Goal: Information Seeking & Learning: Learn about a topic

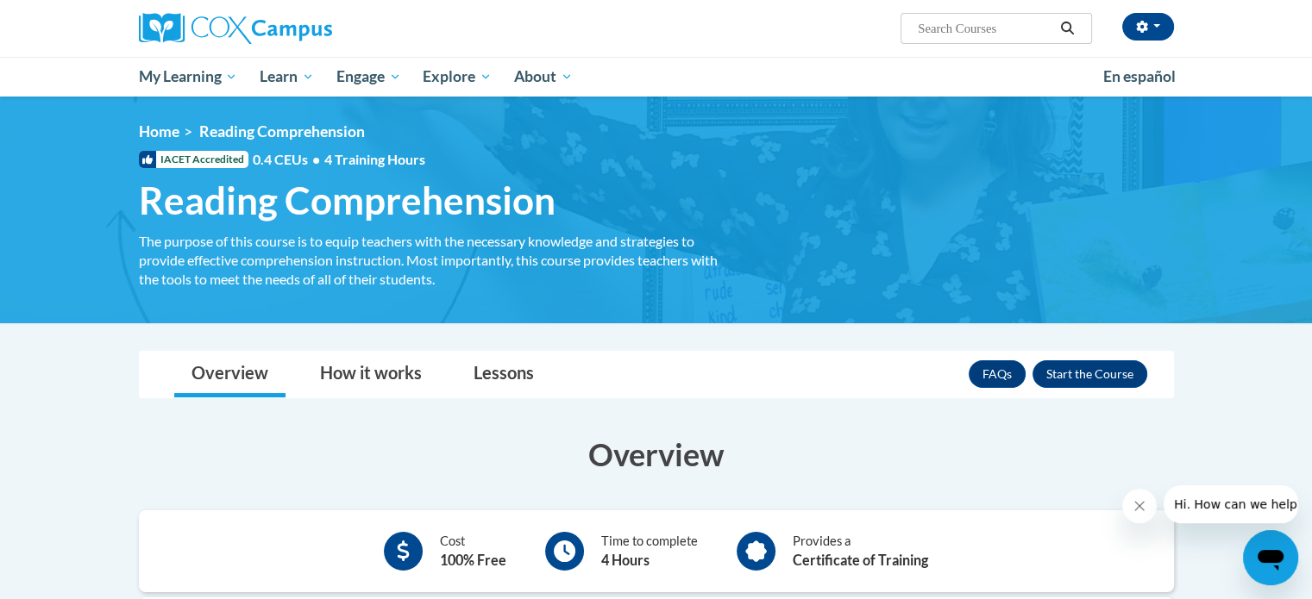
click at [253, 192] on span "Reading Comprehension" at bounding box center [347, 201] width 417 height 46
click at [210, 156] on span "IACET Accredited" at bounding box center [194, 159] width 110 height 17
click at [155, 126] on link "Home" at bounding box center [159, 131] width 41 height 18
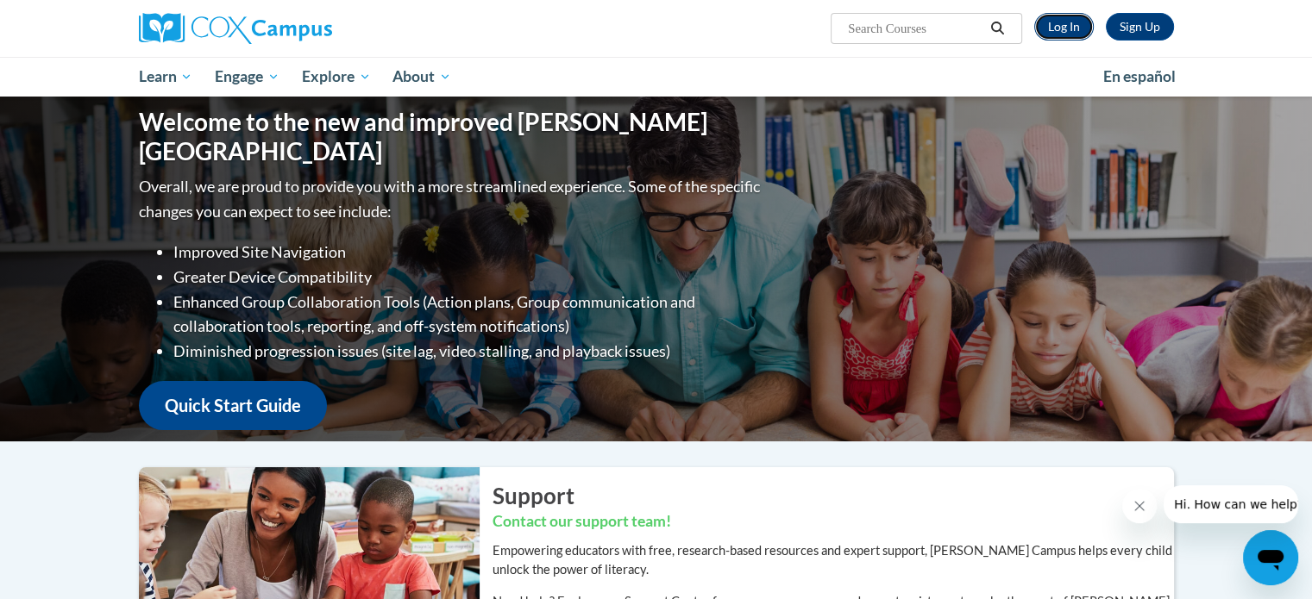
click at [1049, 18] on link "Log In" at bounding box center [1064, 27] width 60 height 28
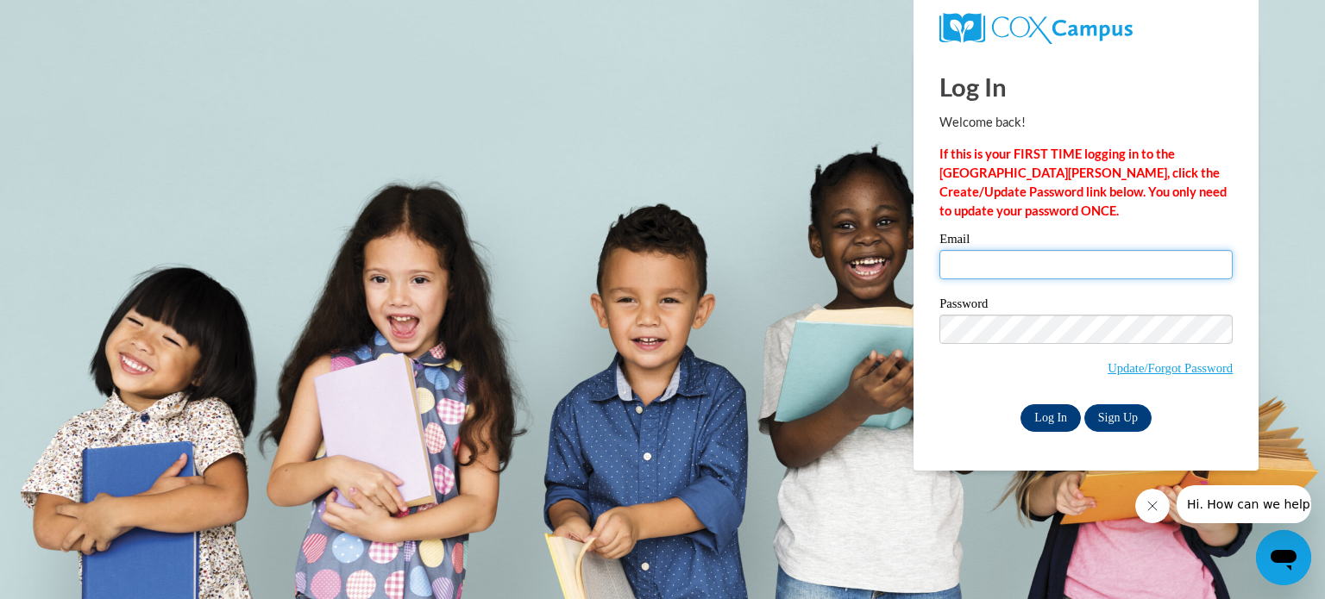
type input "aserpe@teachers.kusd.edu"
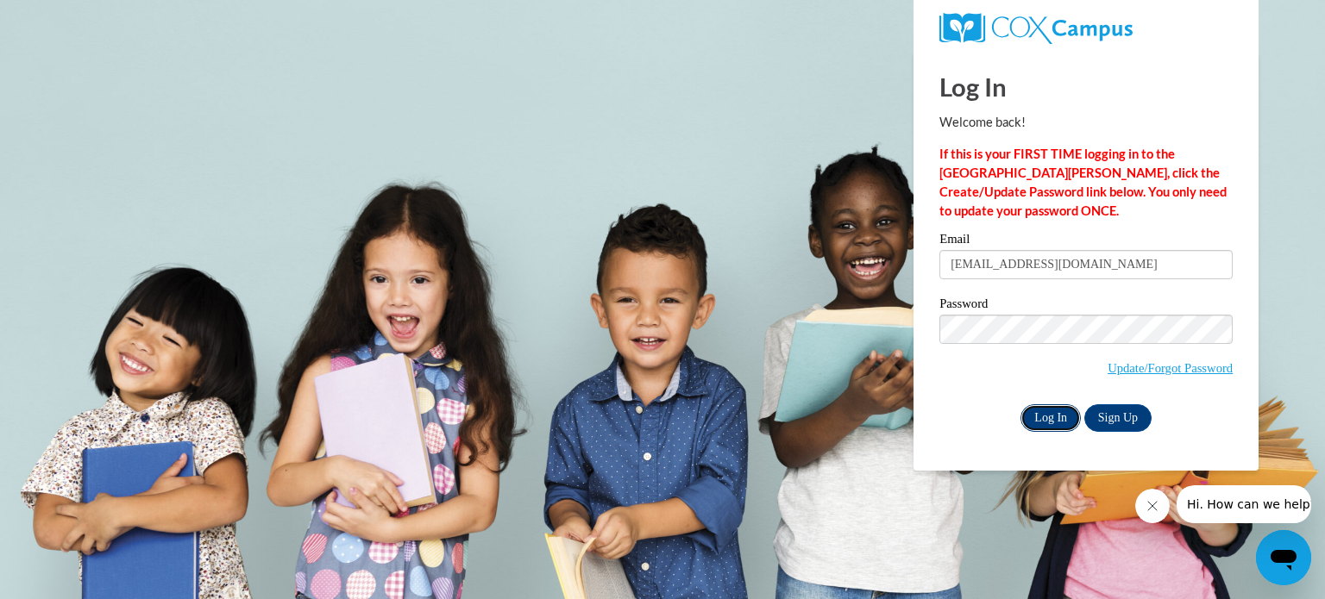
click at [1036, 418] on input "Log In" at bounding box center [1050, 419] width 60 height 28
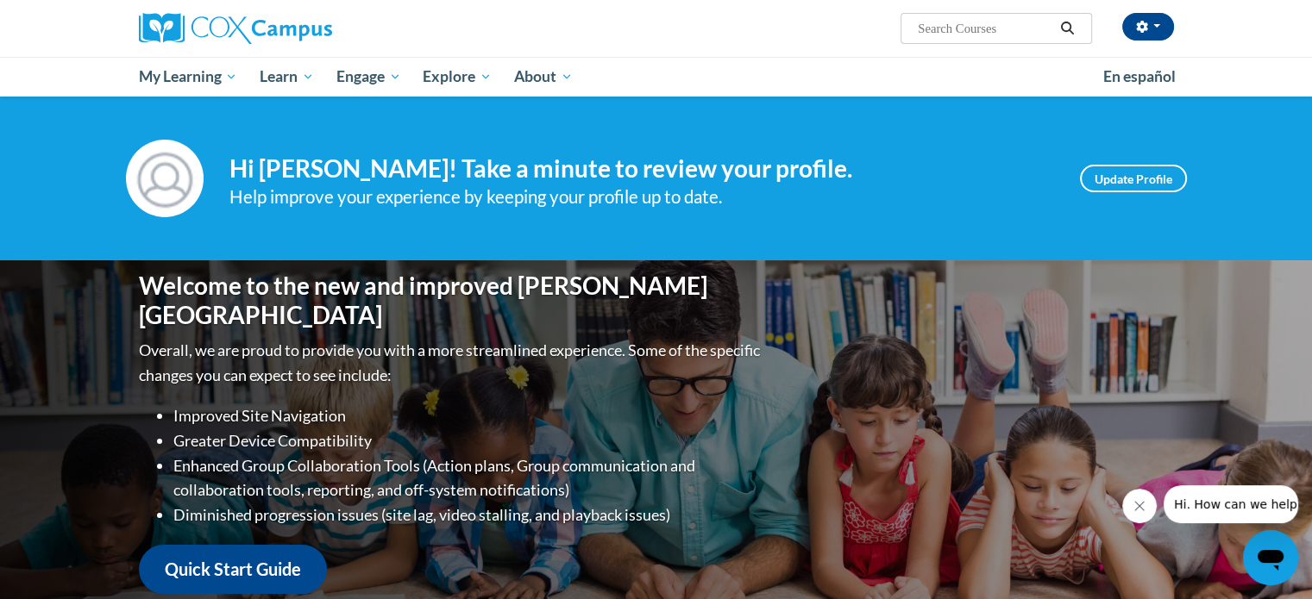
click at [1135, 502] on icon "Close message from company" at bounding box center [1139, 506] width 9 height 9
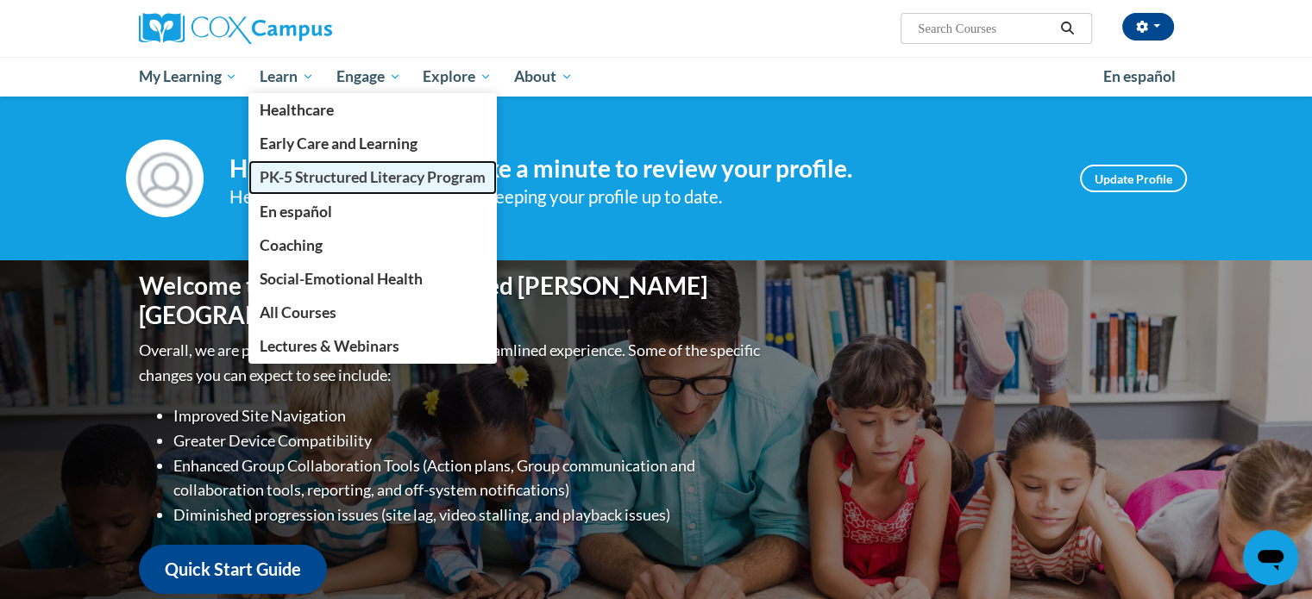
click at [292, 174] on span "PK-5 Structured Literacy Program" at bounding box center [373, 177] width 226 height 18
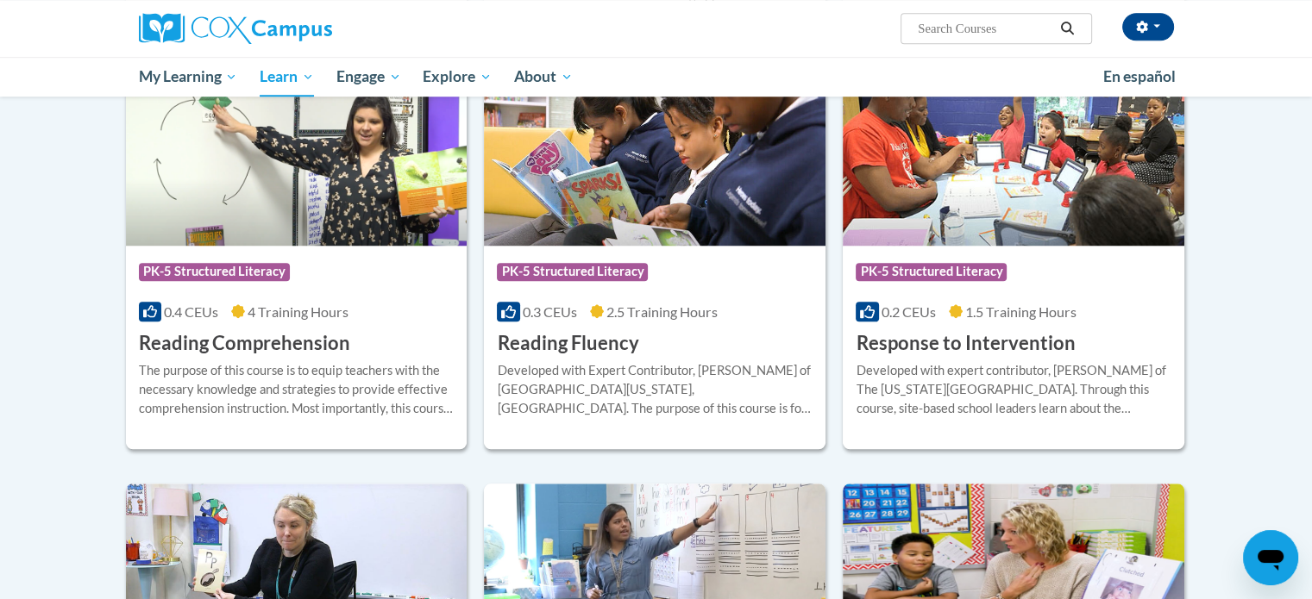
scroll to position [1479, 0]
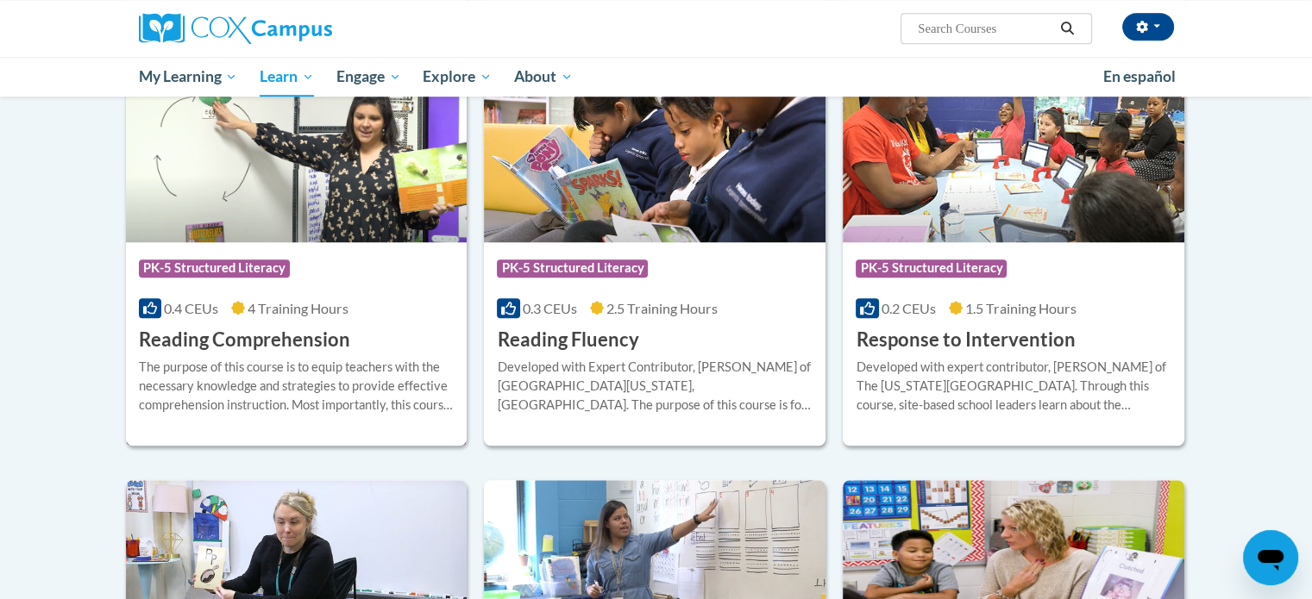
click at [265, 313] on span "4 Training Hours" at bounding box center [298, 308] width 101 height 16
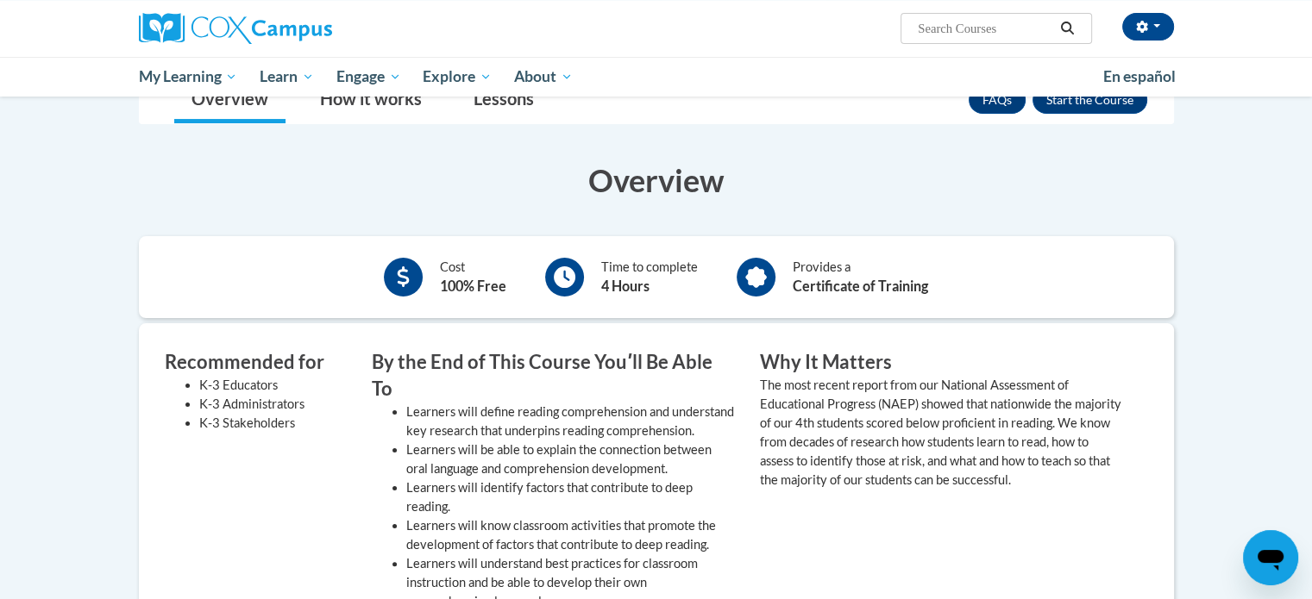
scroll to position [234, 0]
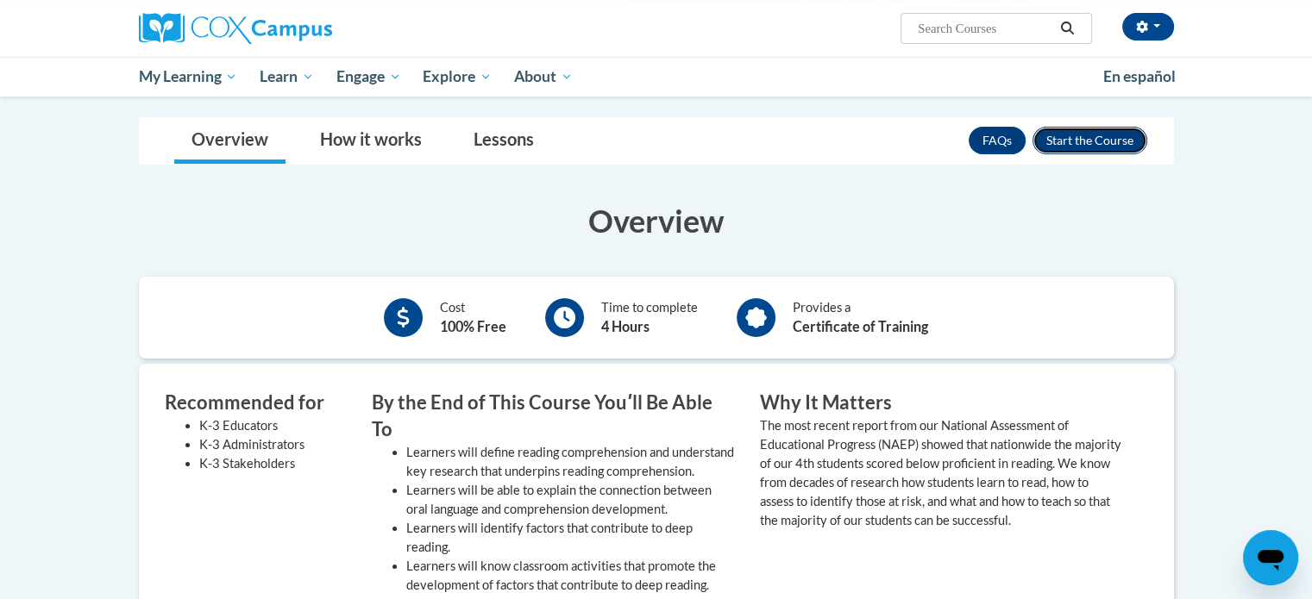
click at [1114, 139] on button "Enroll" at bounding box center [1089, 141] width 115 height 28
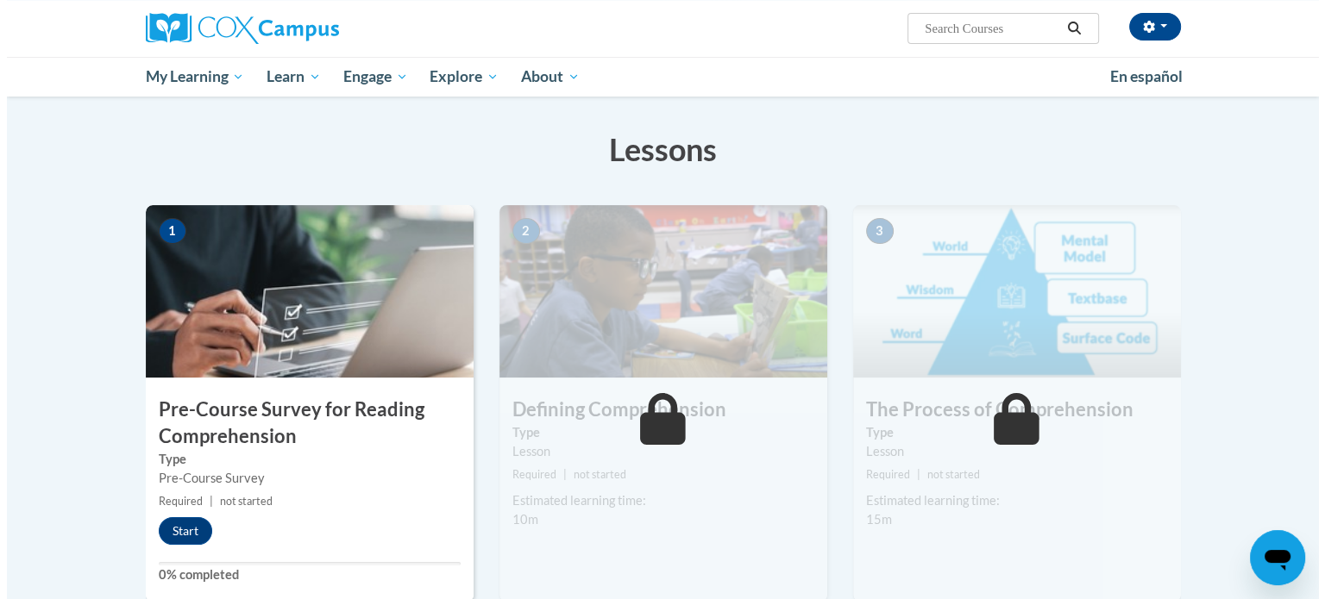
scroll to position [244, 0]
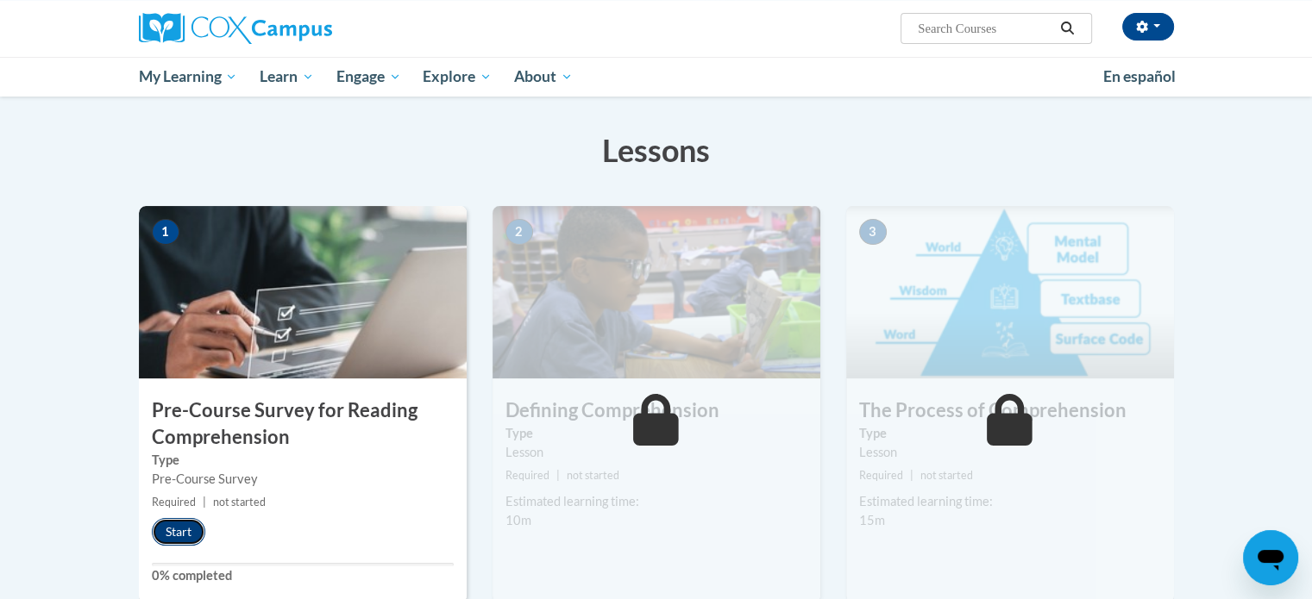
click at [176, 529] on button "Start" at bounding box center [178, 532] width 53 height 28
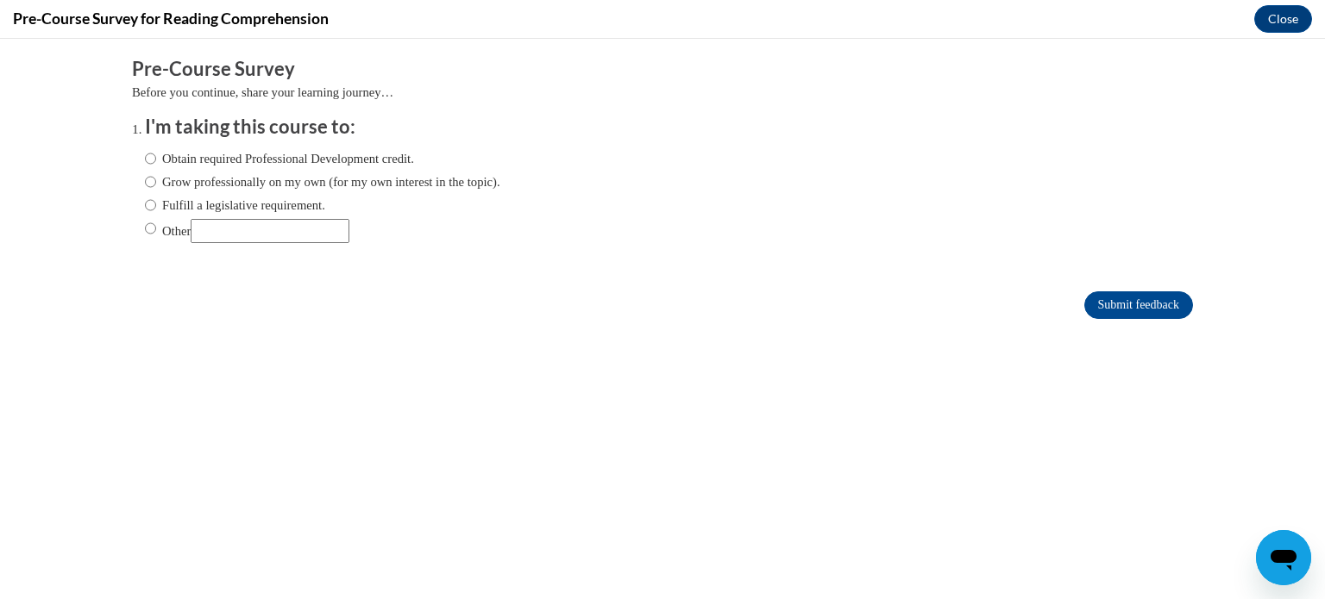
scroll to position [0, 0]
click at [145, 153] on input "Obtain required Professional Development credit." at bounding box center [150, 158] width 11 height 19
radio input "true"
click at [1101, 304] on input "Submit feedback" at bounding box center [1138, 306] width 109 height 28
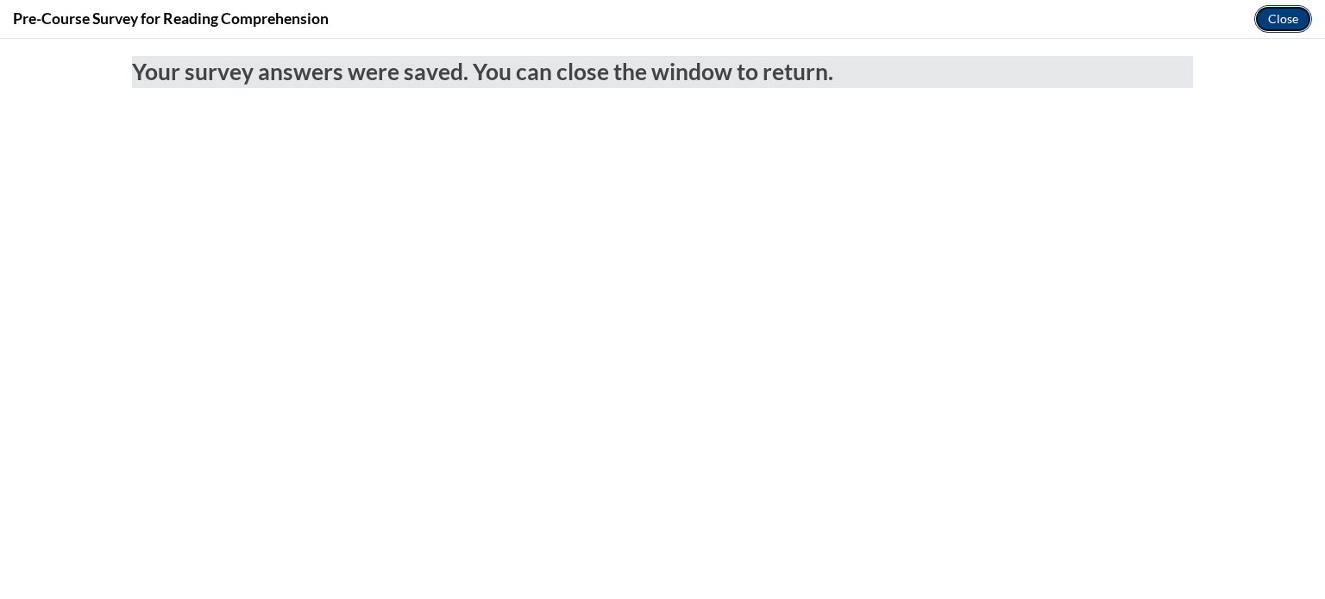
click at [1268, 12] on button "Close" at bounding box center [1283, 19] width 58 height 28
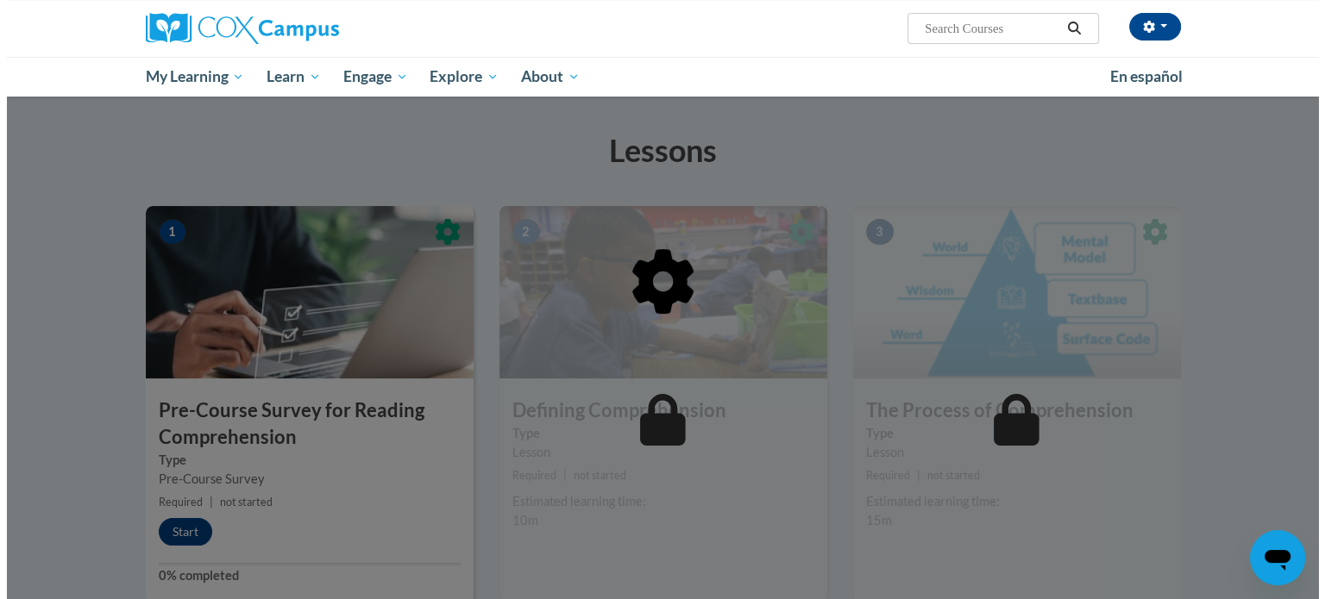
scroll to position [237, 0]
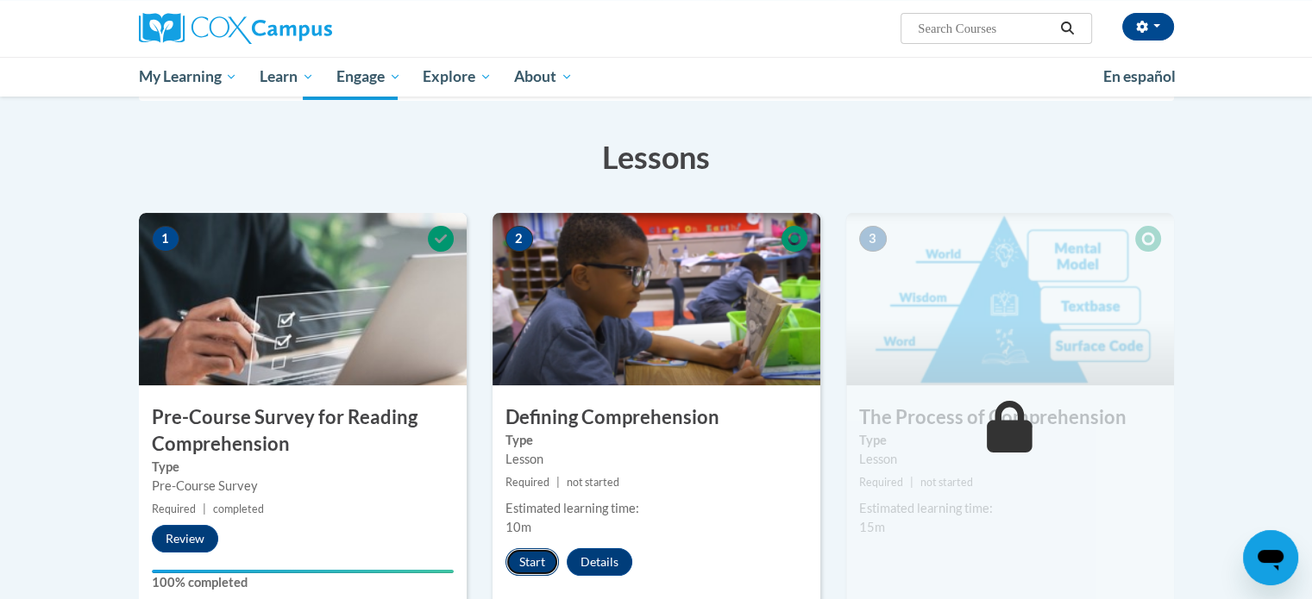
click at [535, 555] on button "Start" at bounding box center [531, 563] width 53 height 28
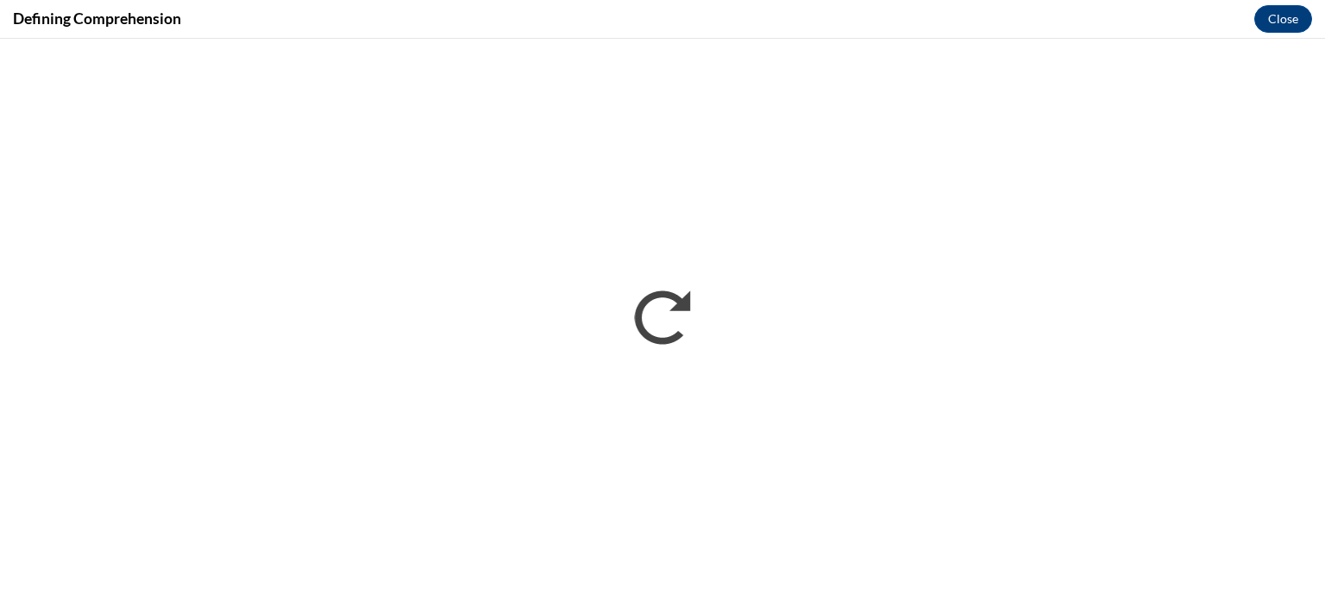
scroll to position [0, 0]
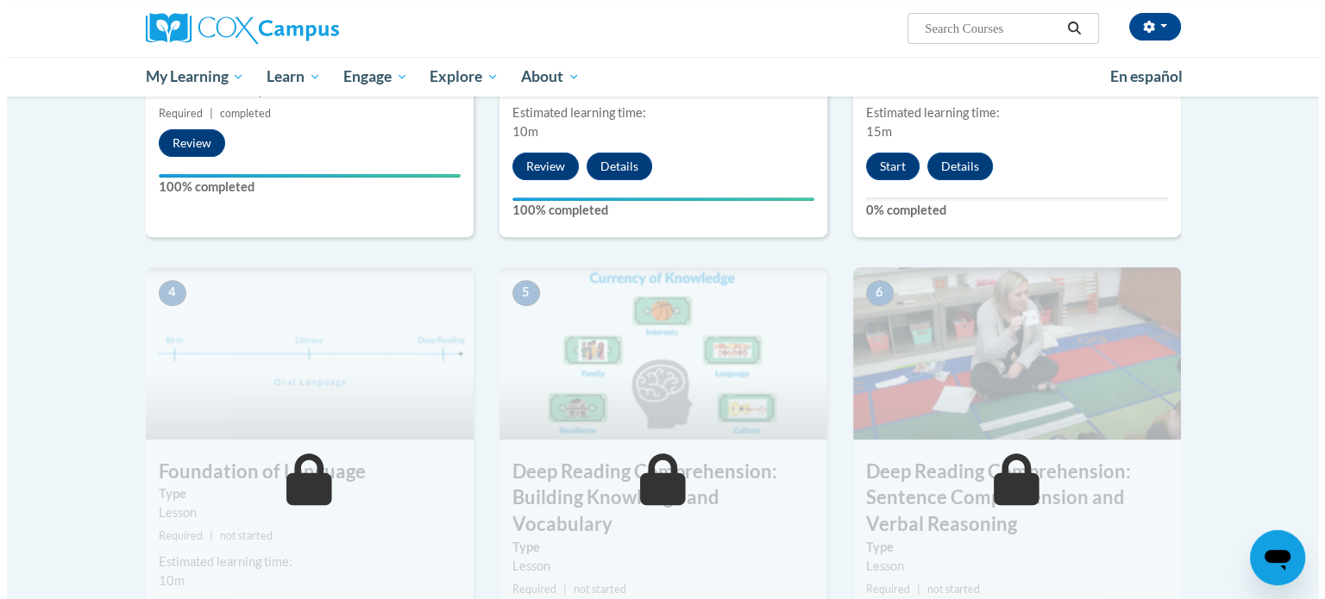
scroll to position [423, 0]
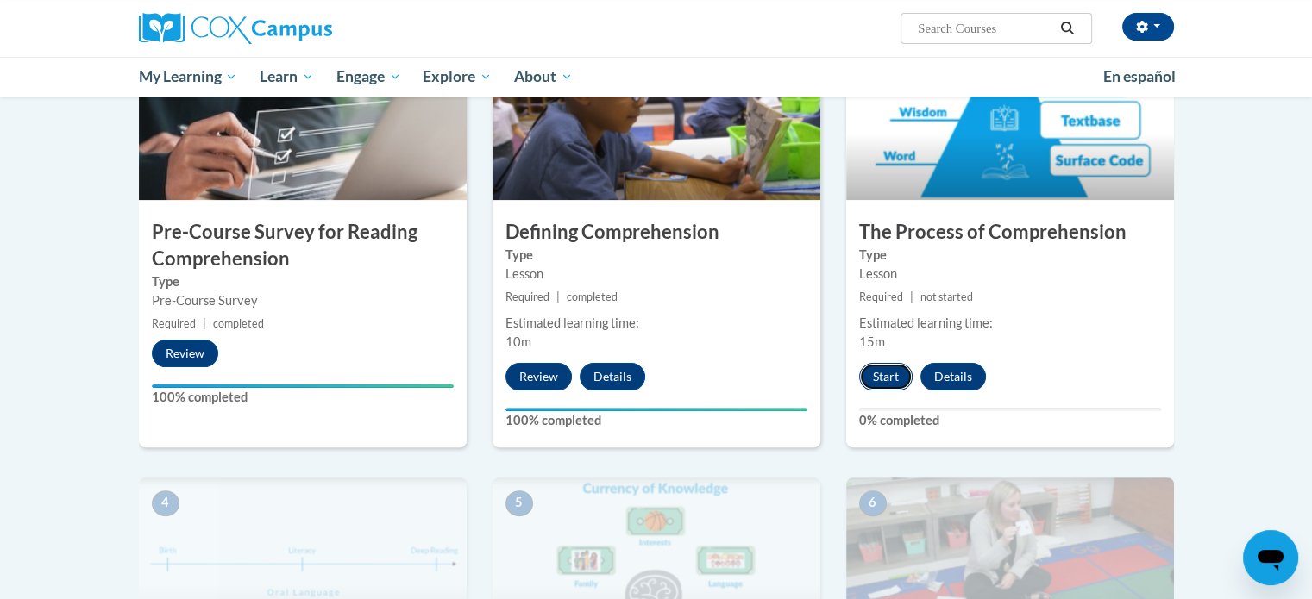
click at [875, 370] on button "Start" at bounding box center [885, 377] width 53 height 28
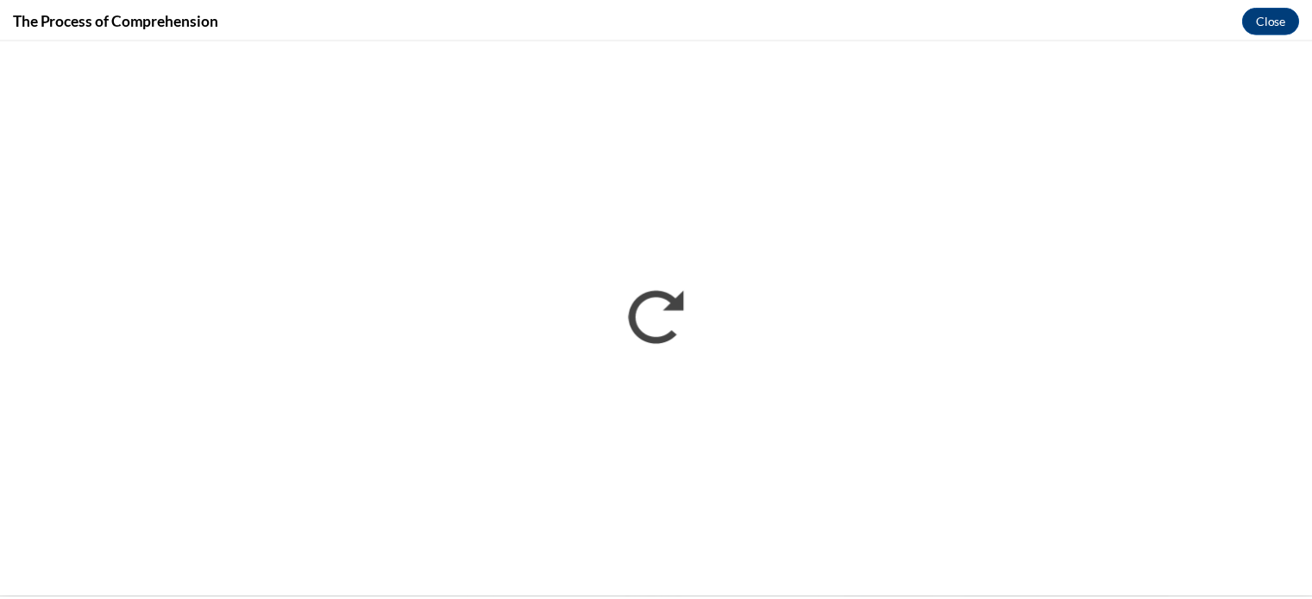
scroll to position [0, 0]
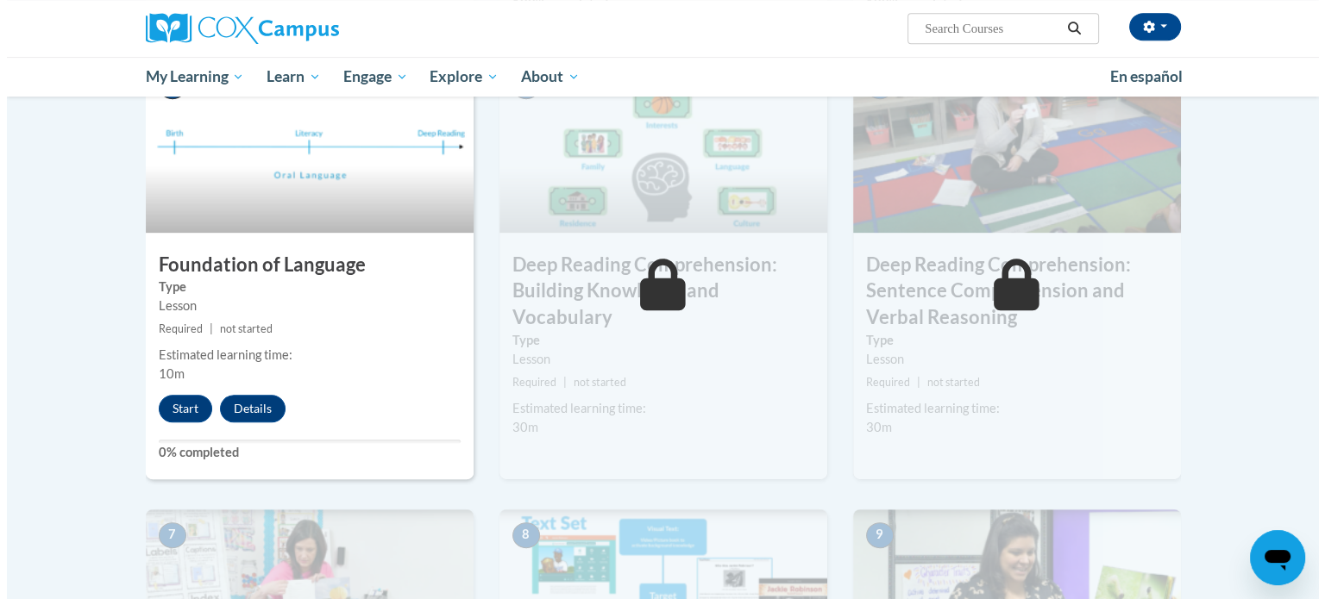
scroll to position [841, 0]
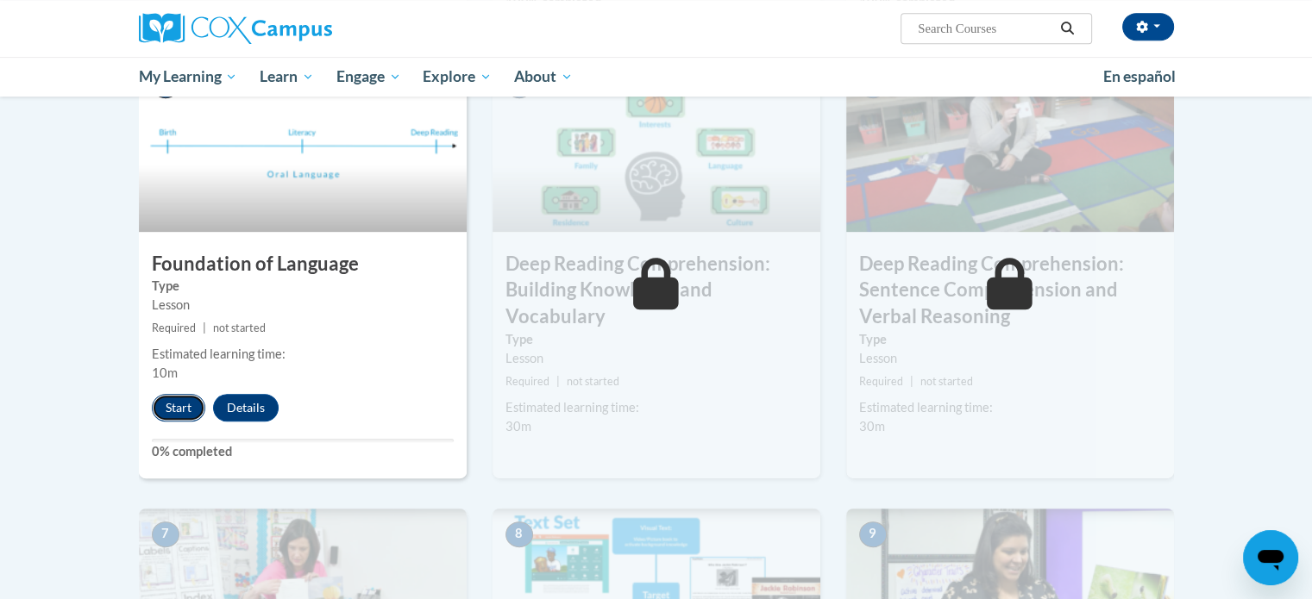
click at [174, 404] on button "Start" at bounding box center [178, 408] width 53 height 28
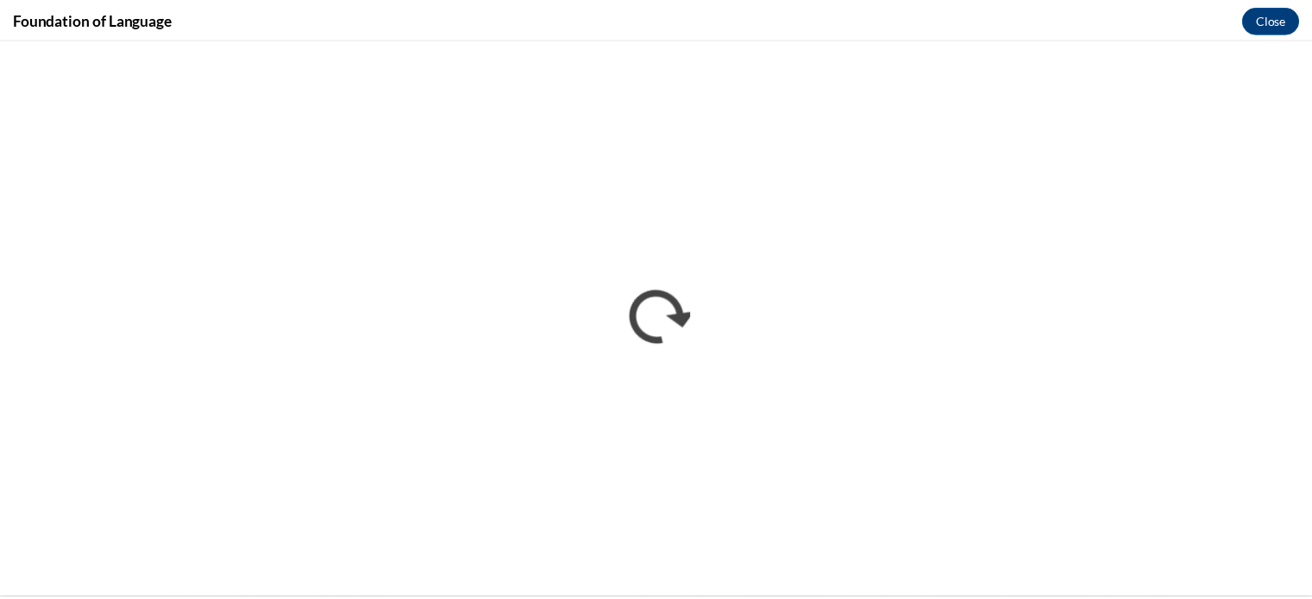
scroll to position [0, 0]
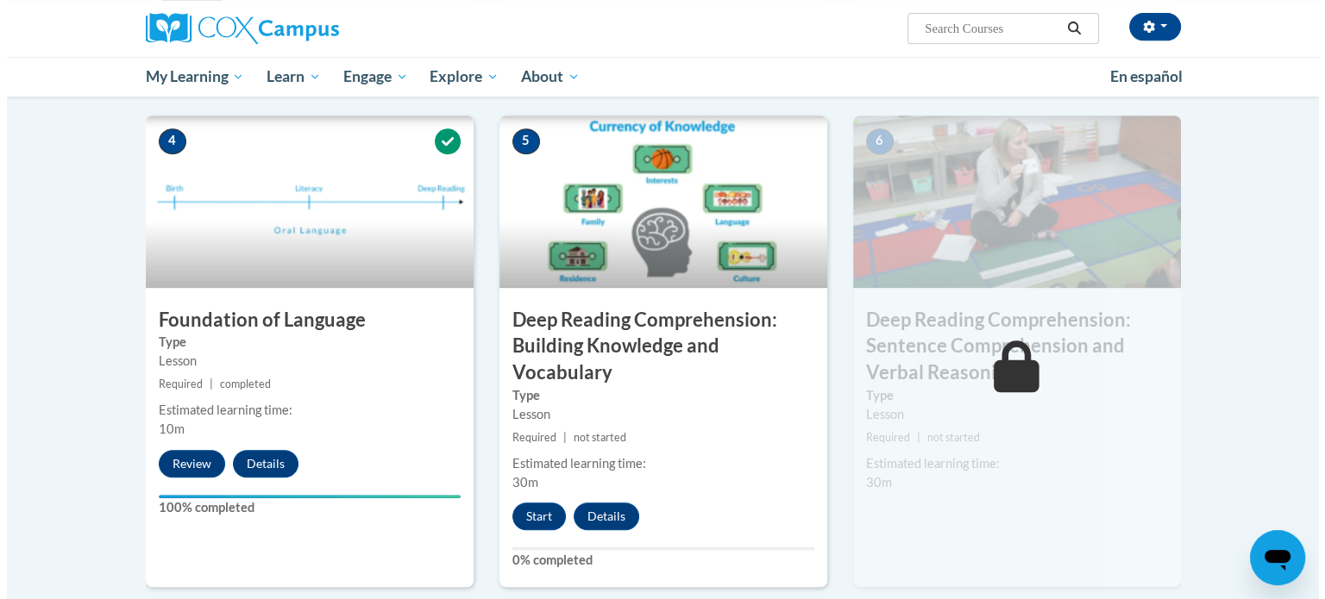
scroll to position [766, 0]
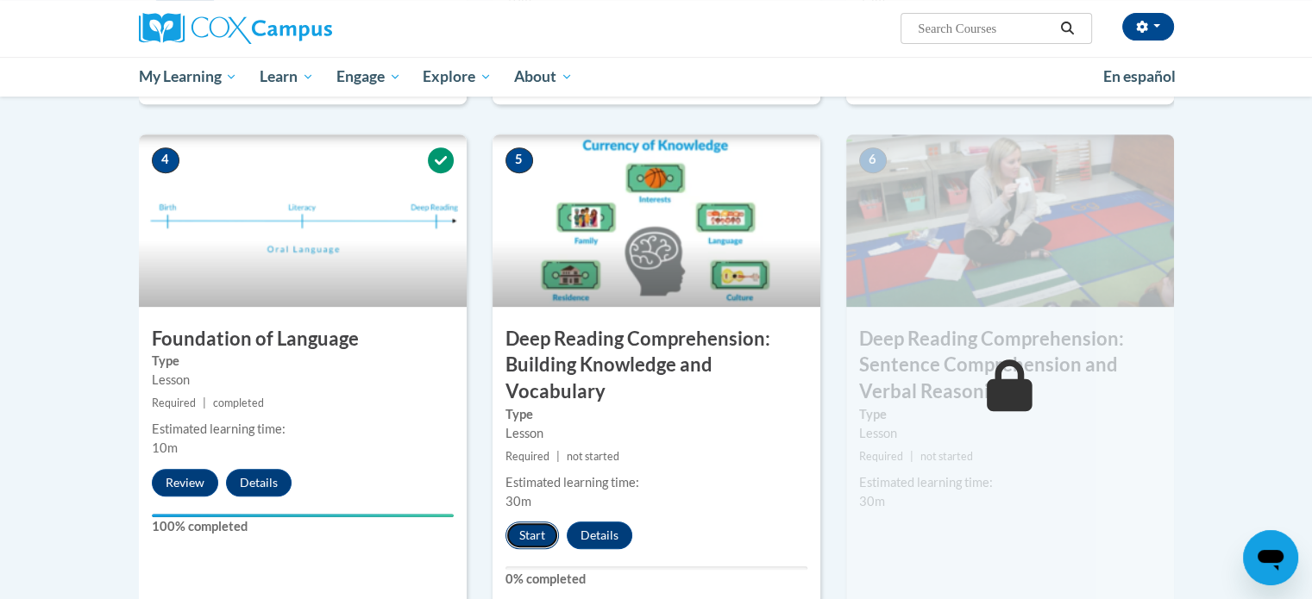
click at [524, 530] on button "Start" at bounding box center [531, 536] width 53 height 28
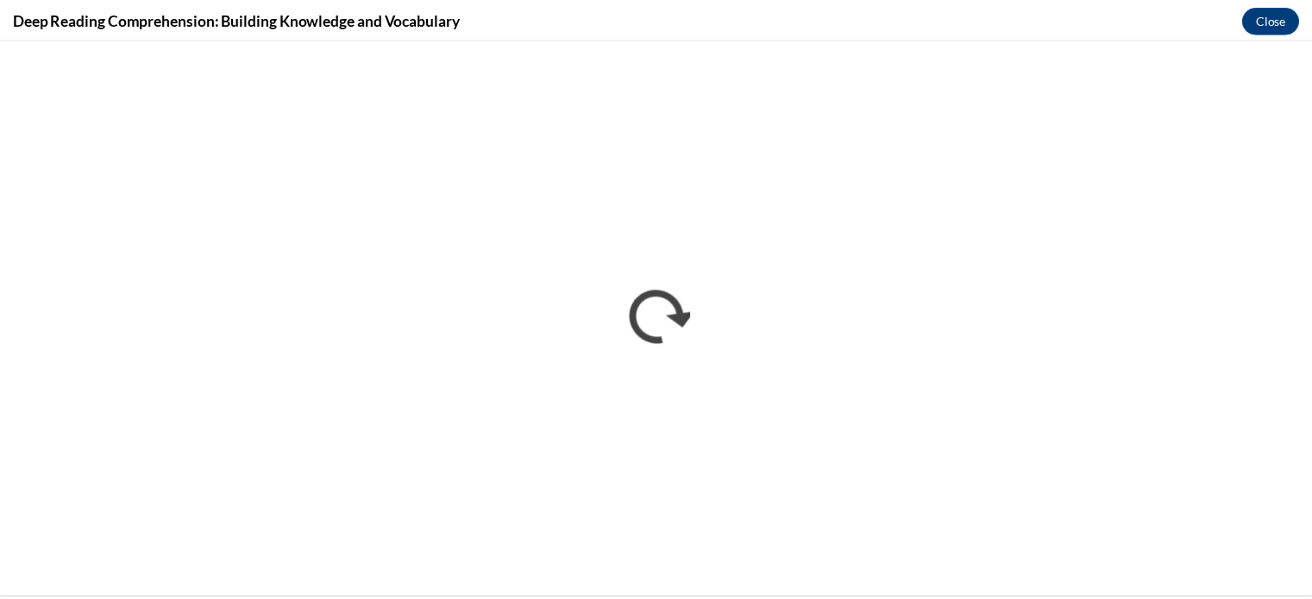
scroll to position [0, 0]
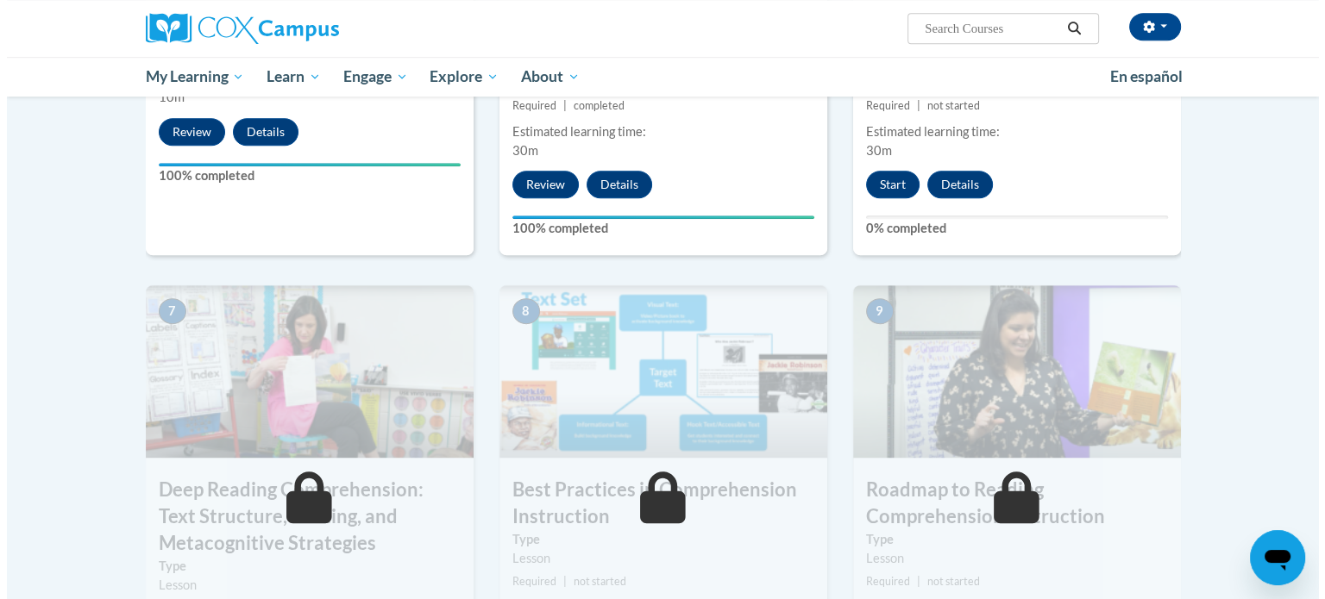
scroll to position [1116, 0]
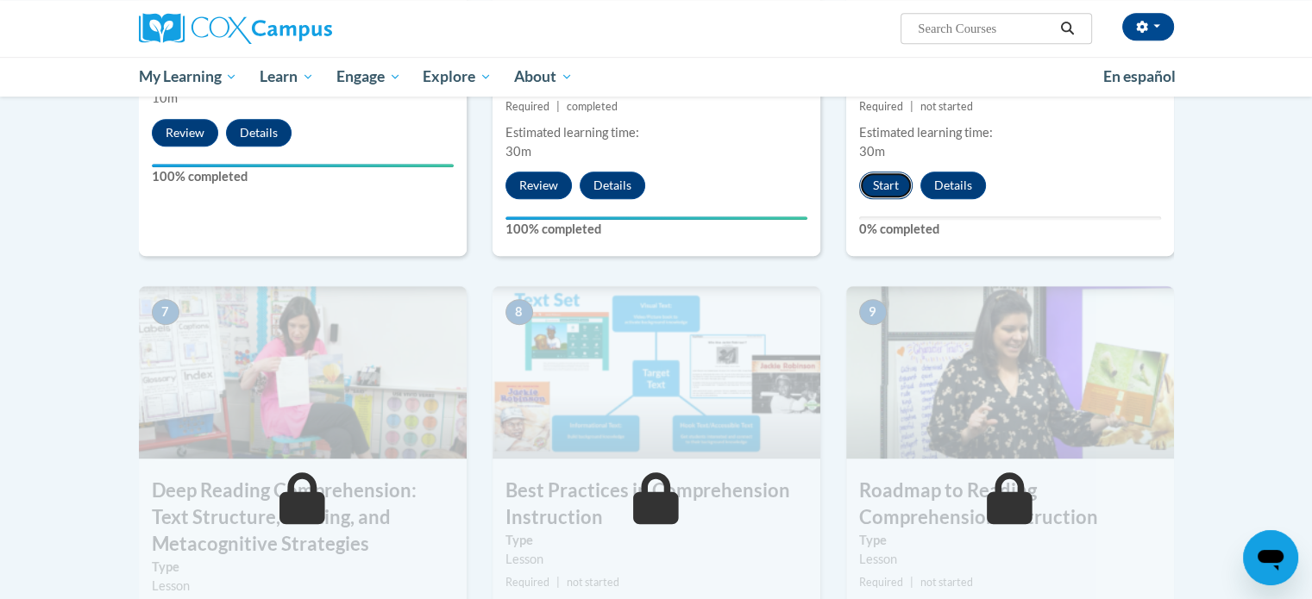
click at [876, 185] on button "Start" at bounding box center [885, 186] width 53 height 28
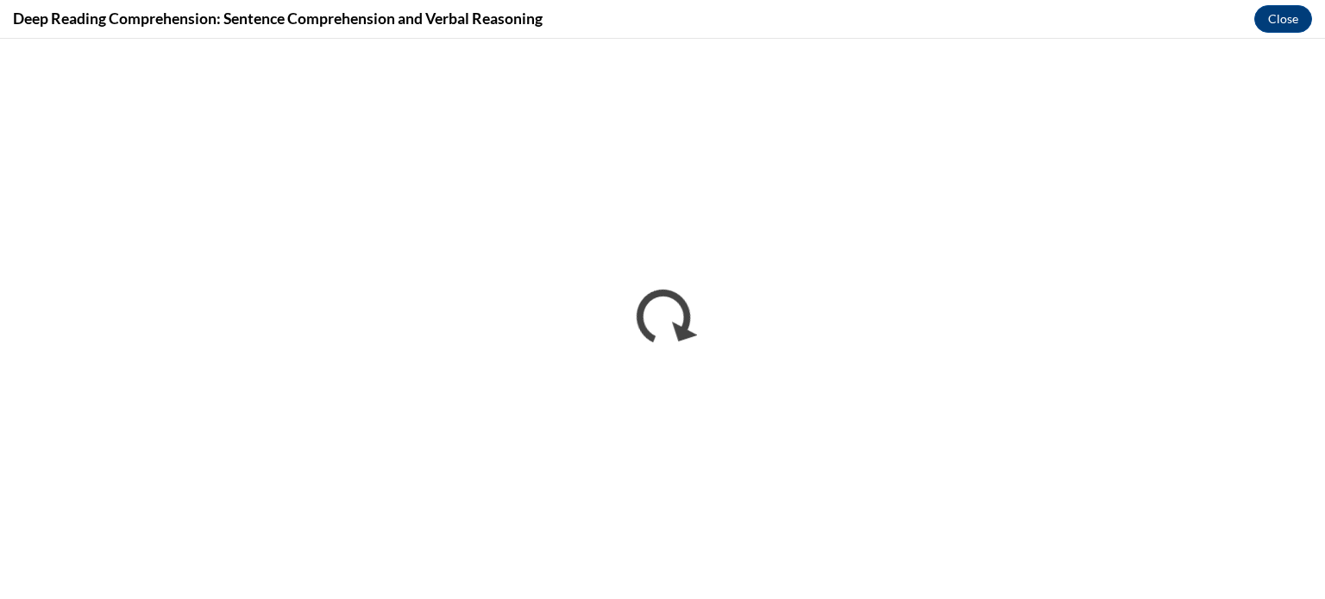
scroll to position [0, 0]
